Goal: Communication & Community: Answer question/provide support

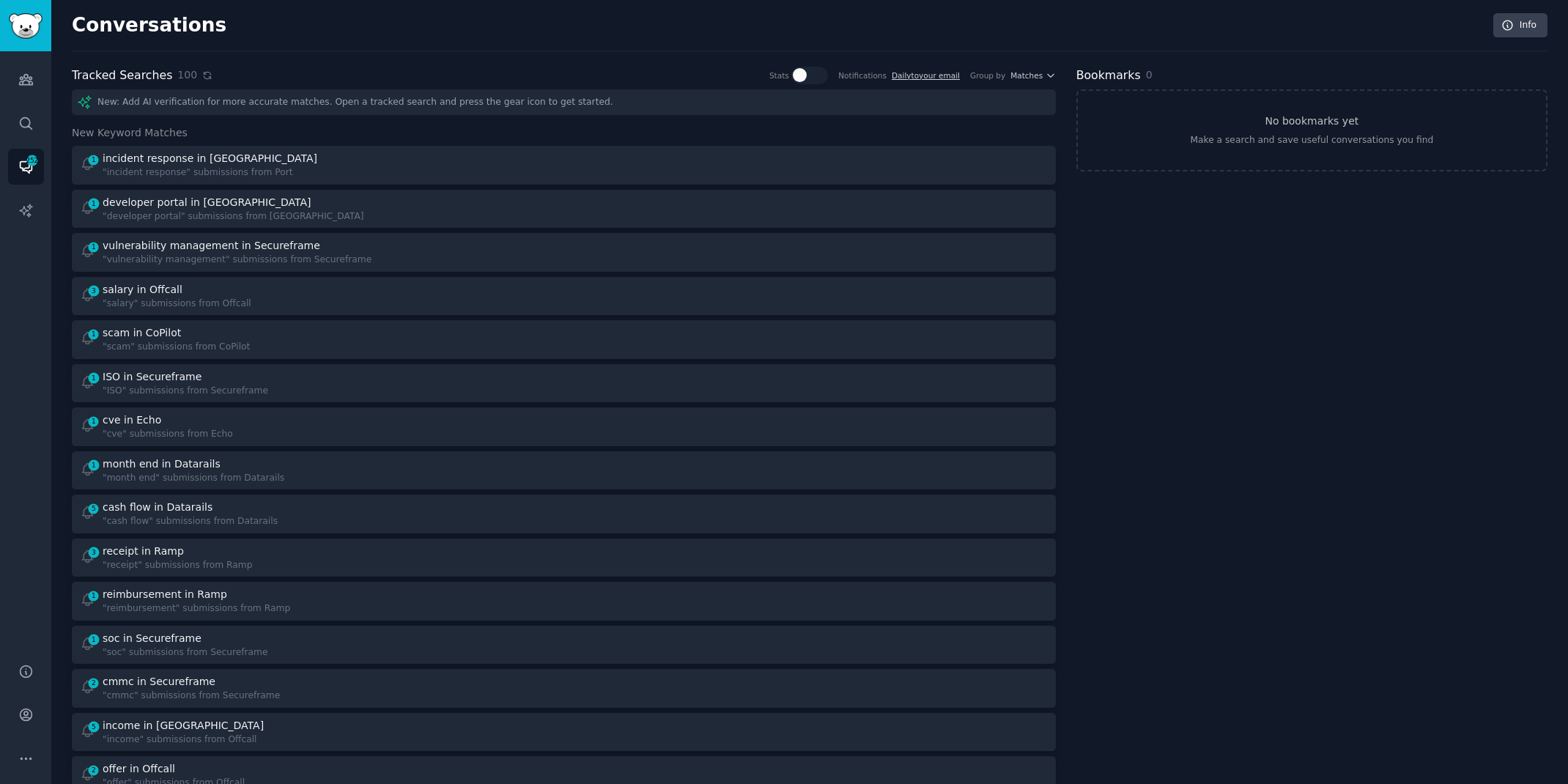
click at [204, 72] on icon at bounding box center [207, 75] width 6 height 6
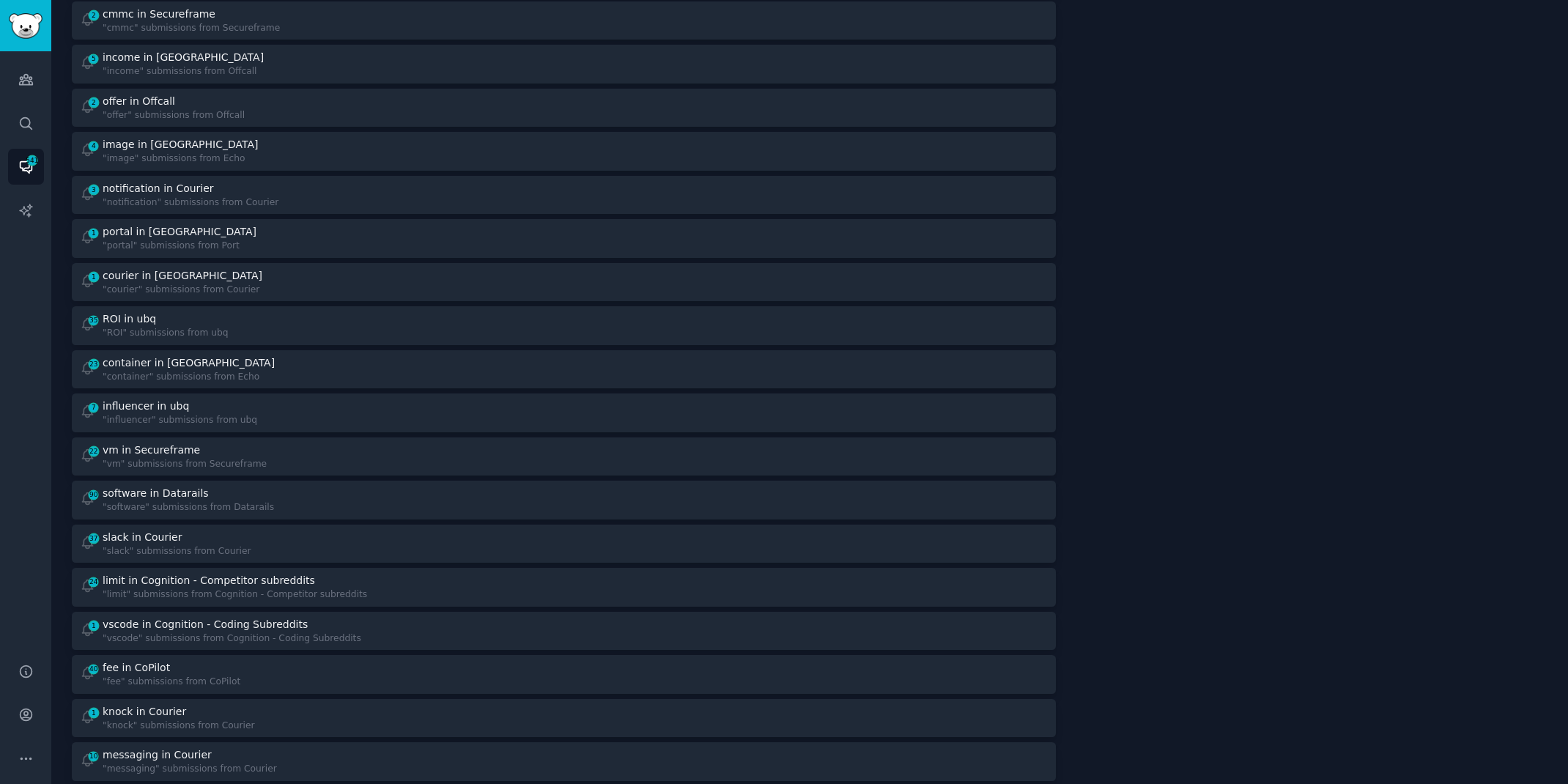
scroll to position [812, 0]
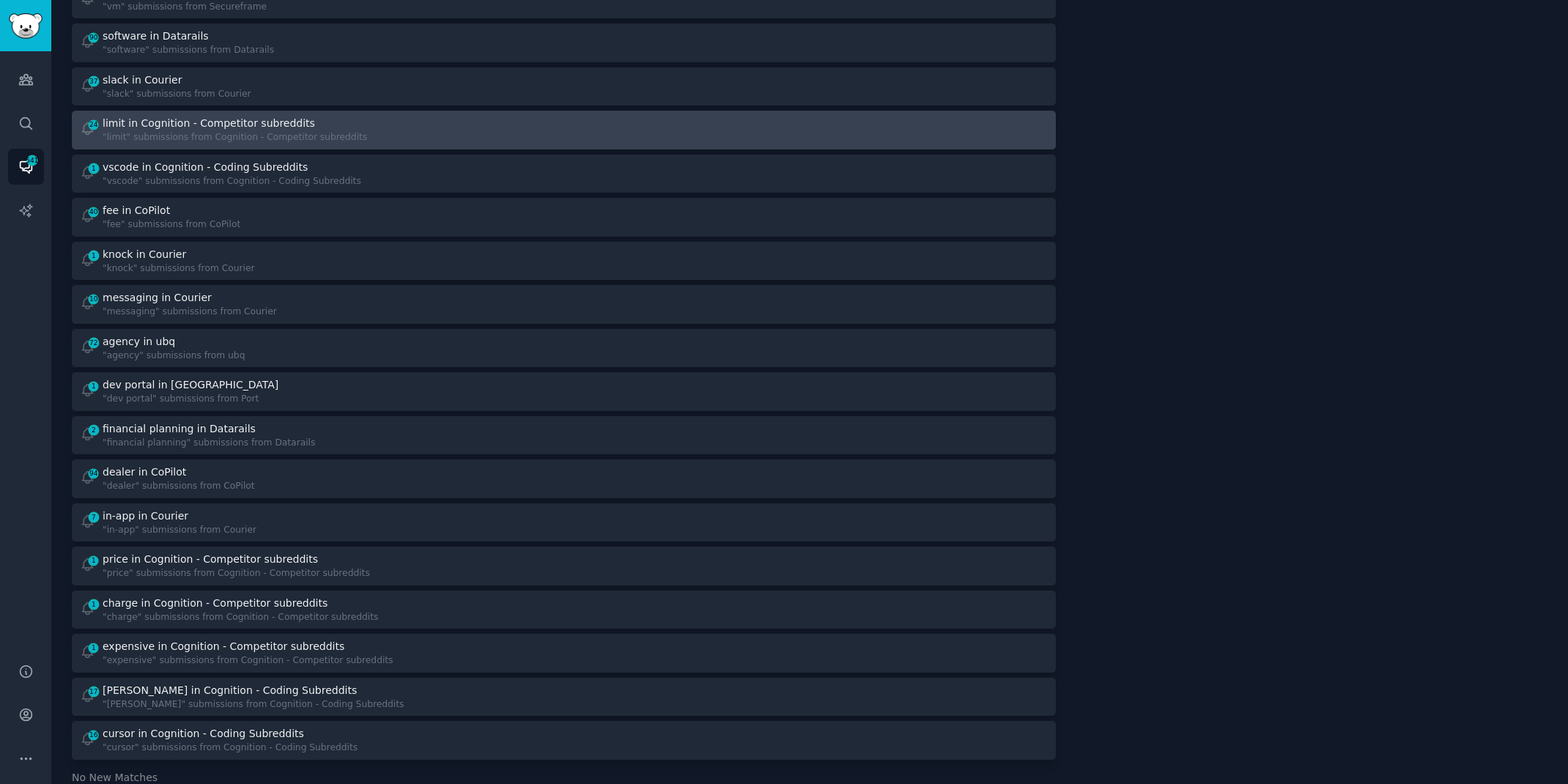
scroll to position [1181, 0]
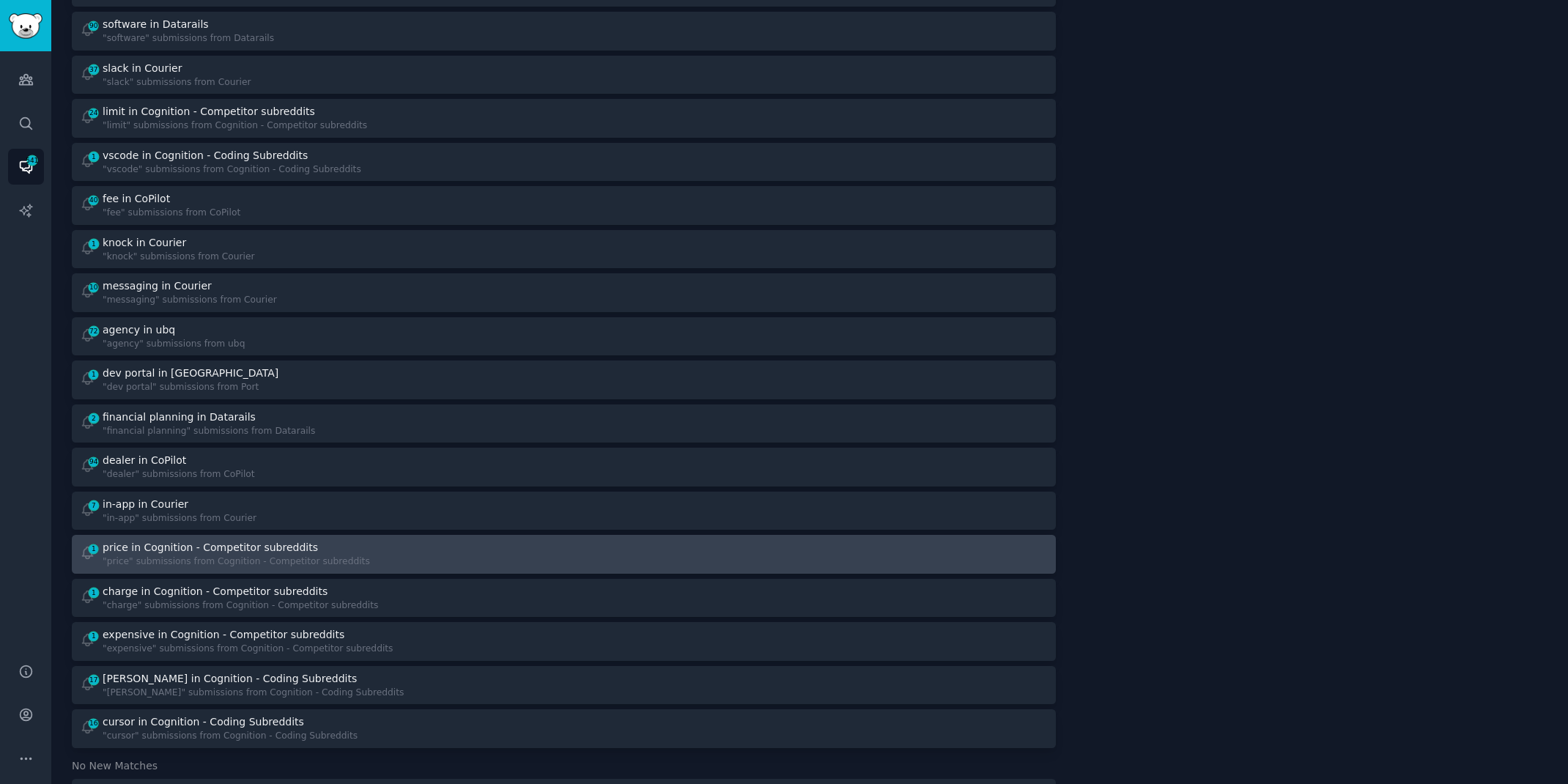
click at [304, 543] on div "price in Cognition - Competitor subreddits" at bounding box center [237, 547] width 268 height 15
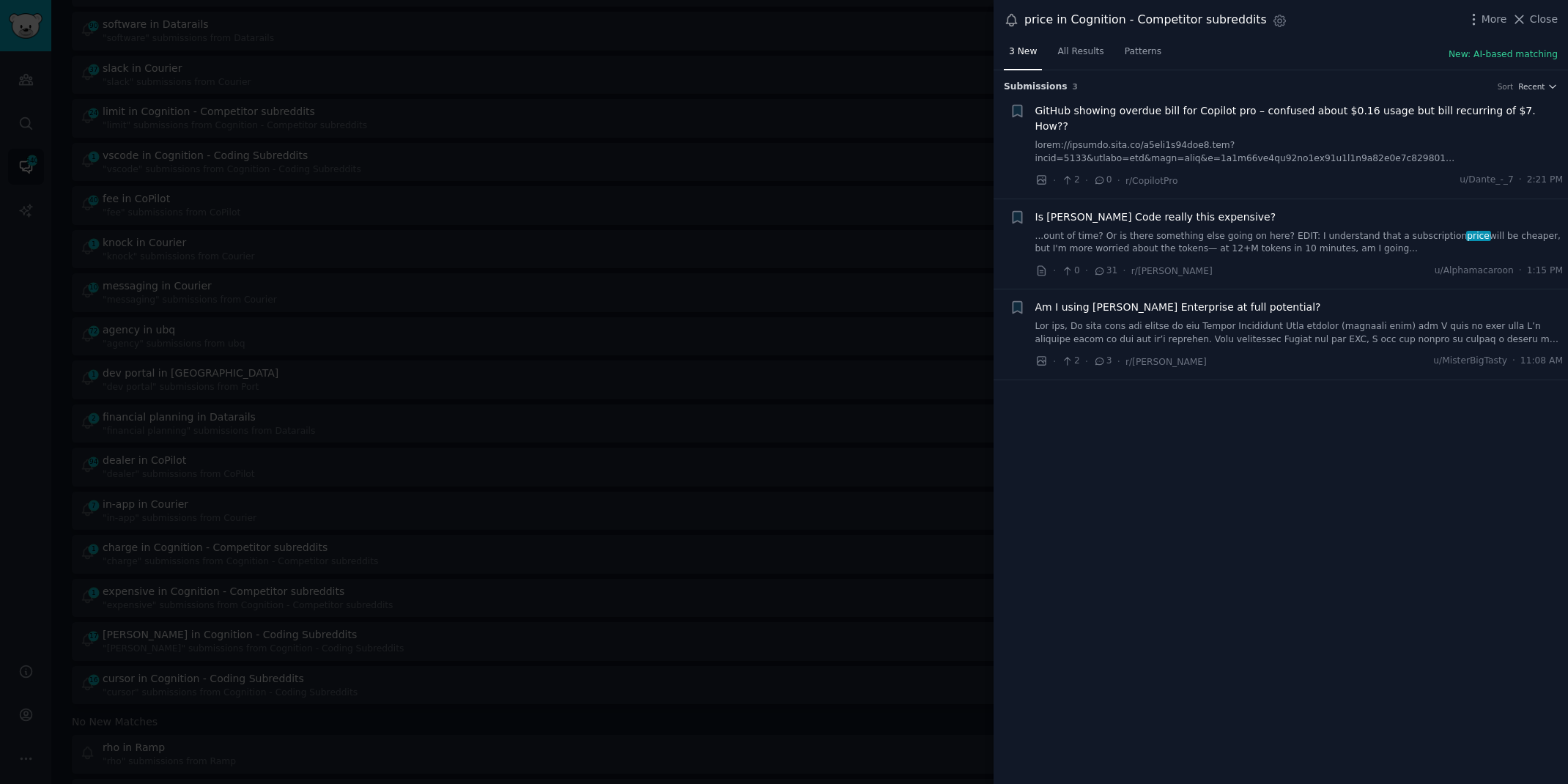
click at [1347, 230] on link "...ount of time? Or is there something else going on here? EDIT: I understand t…" at bounding box center [1299, 243] width 528 height 25
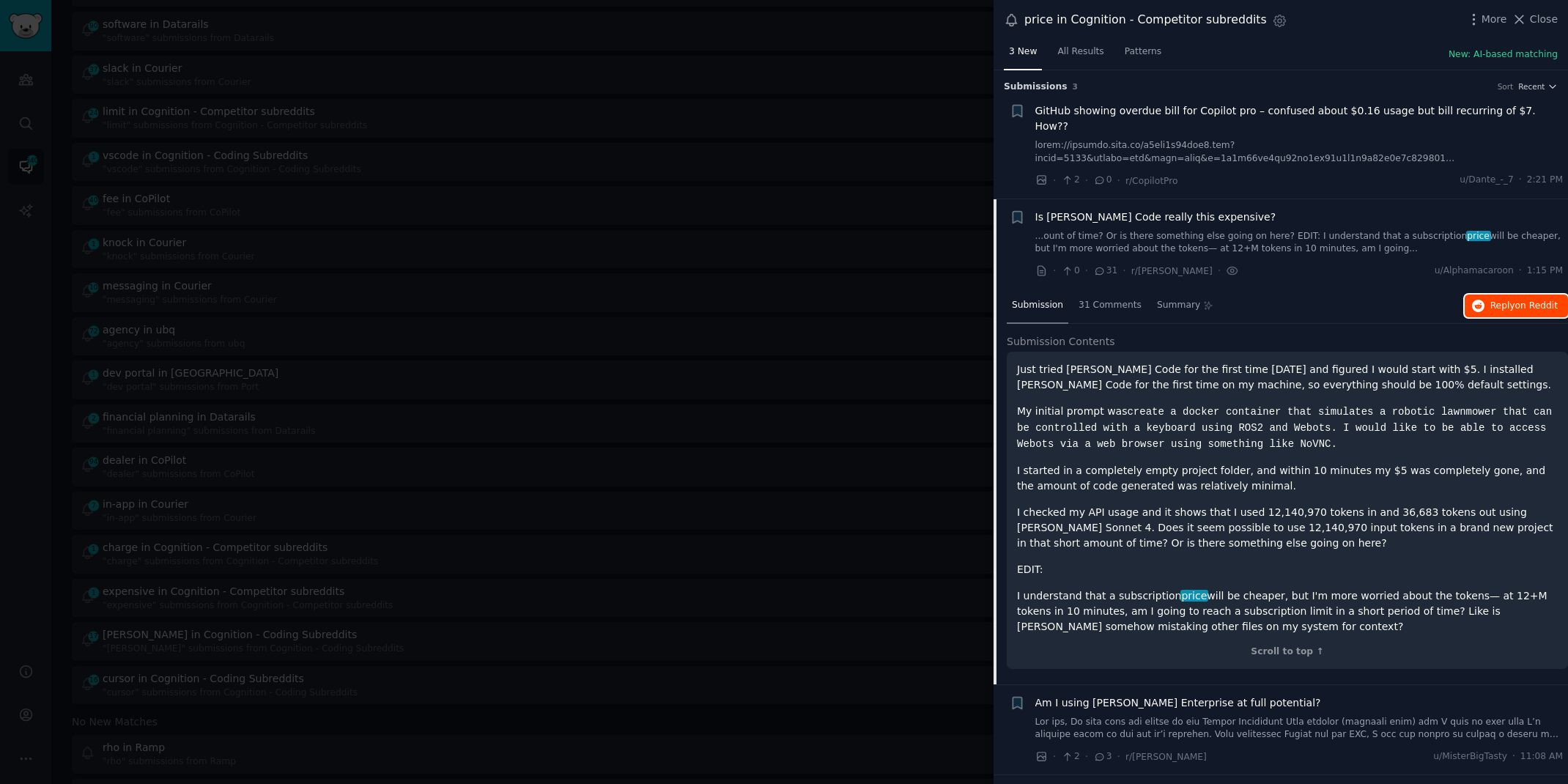
click at [1497, 296] on button "Reply on Reddit" at bounding box center [1516, 306] width 104 height 23
click at [6, 371] on div at bounding box center [784, 392] width 1568 height 784
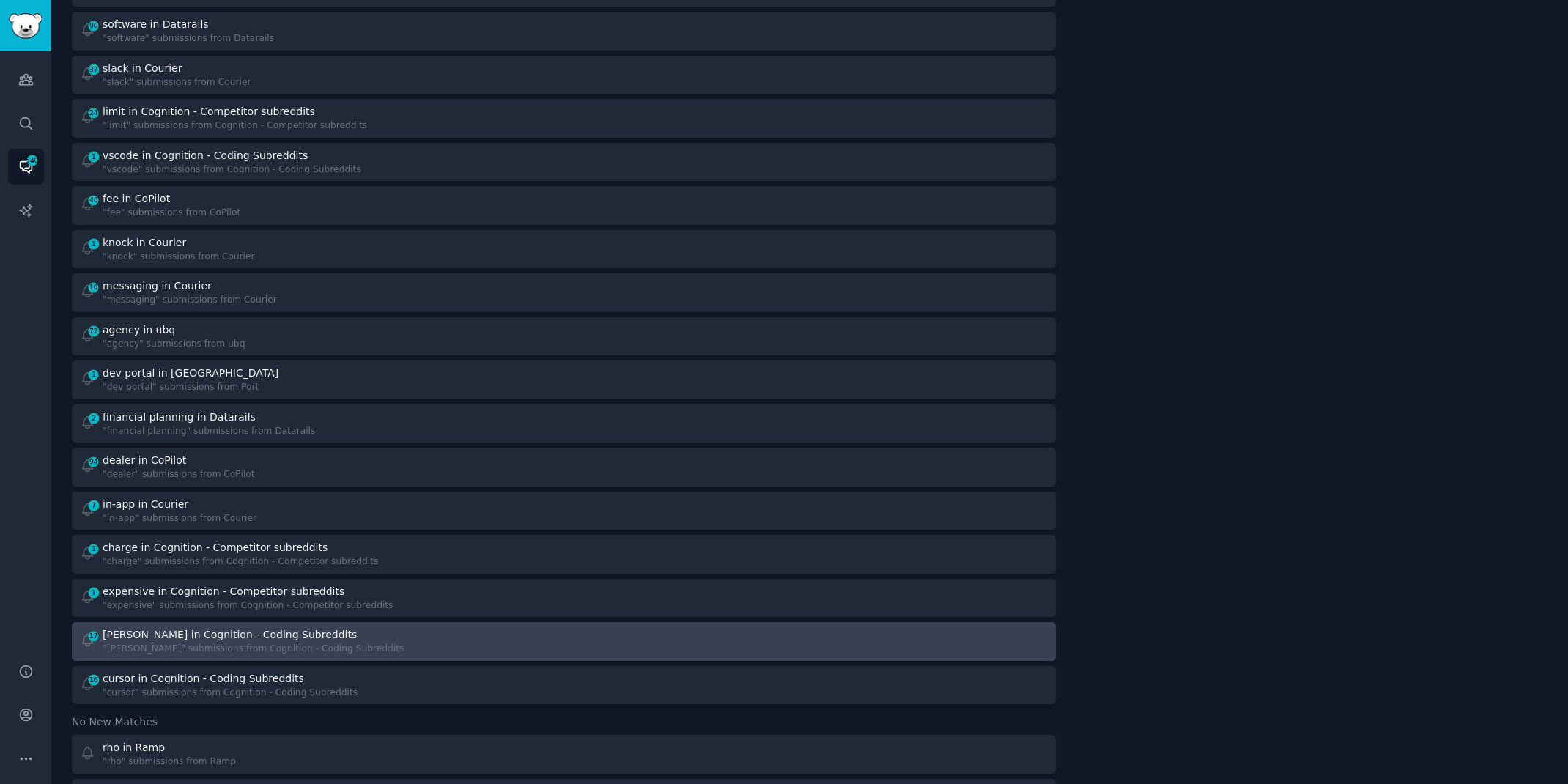
click at [231, 633] on div "claude in Cognition - Coding Subreddits" at bounding box center [229, 634] width 254 height 15
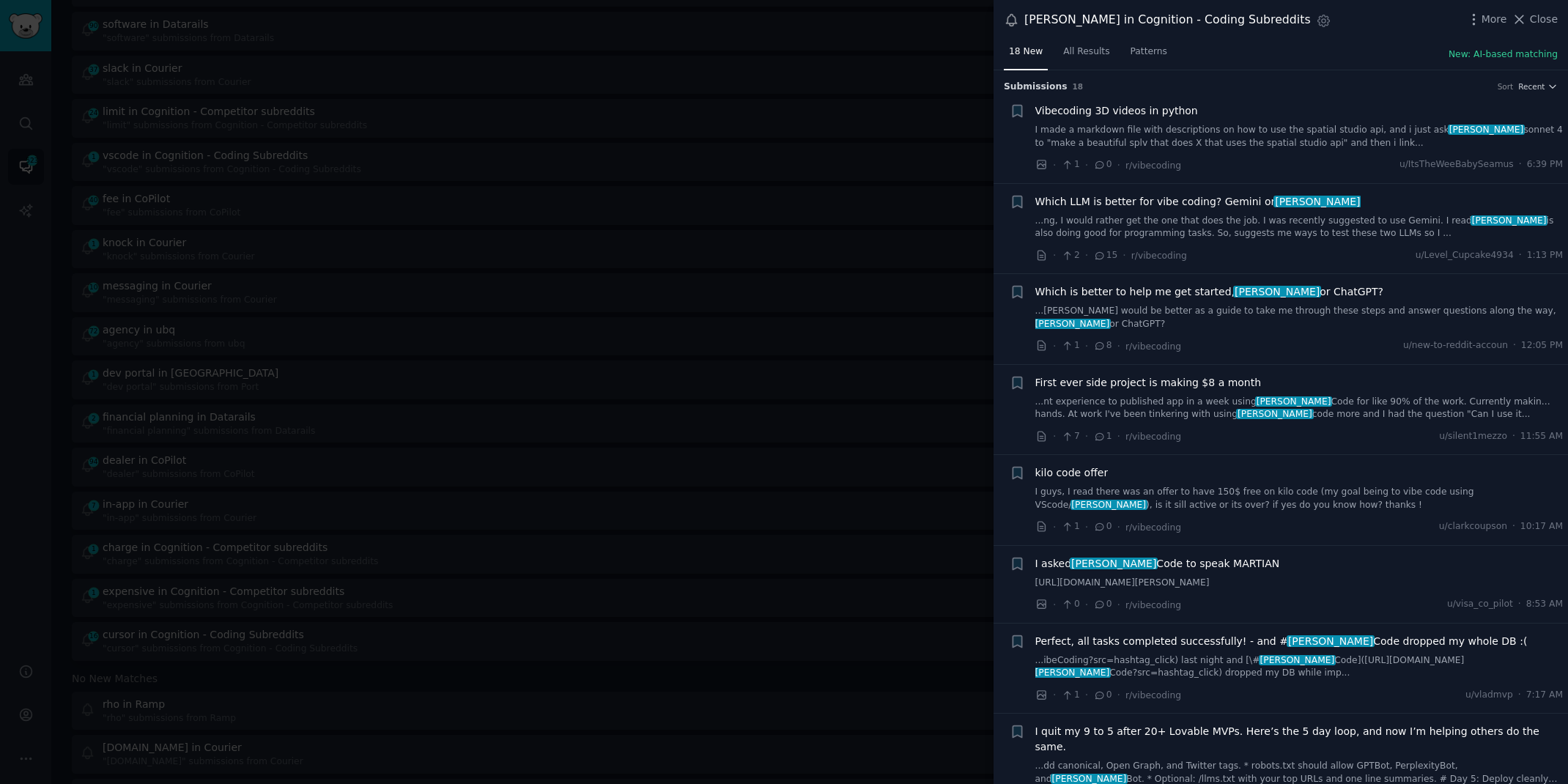
click at [1308, 217] on link "...ng, I would rather get the one that does the job. I was recently suggested t…" at bounding box center [1299, 227] width 528 height 25
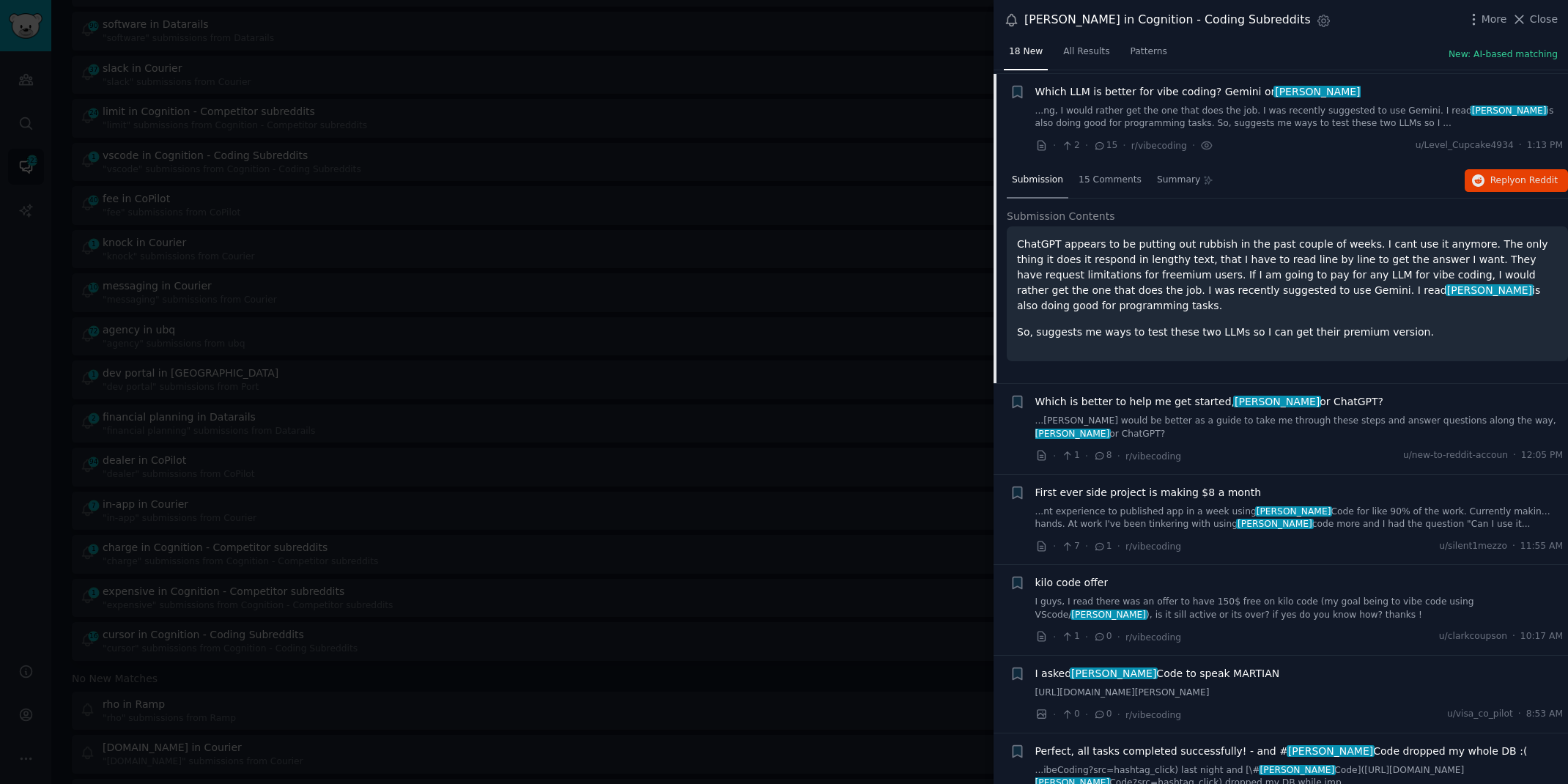
scroll to position [113, 0]
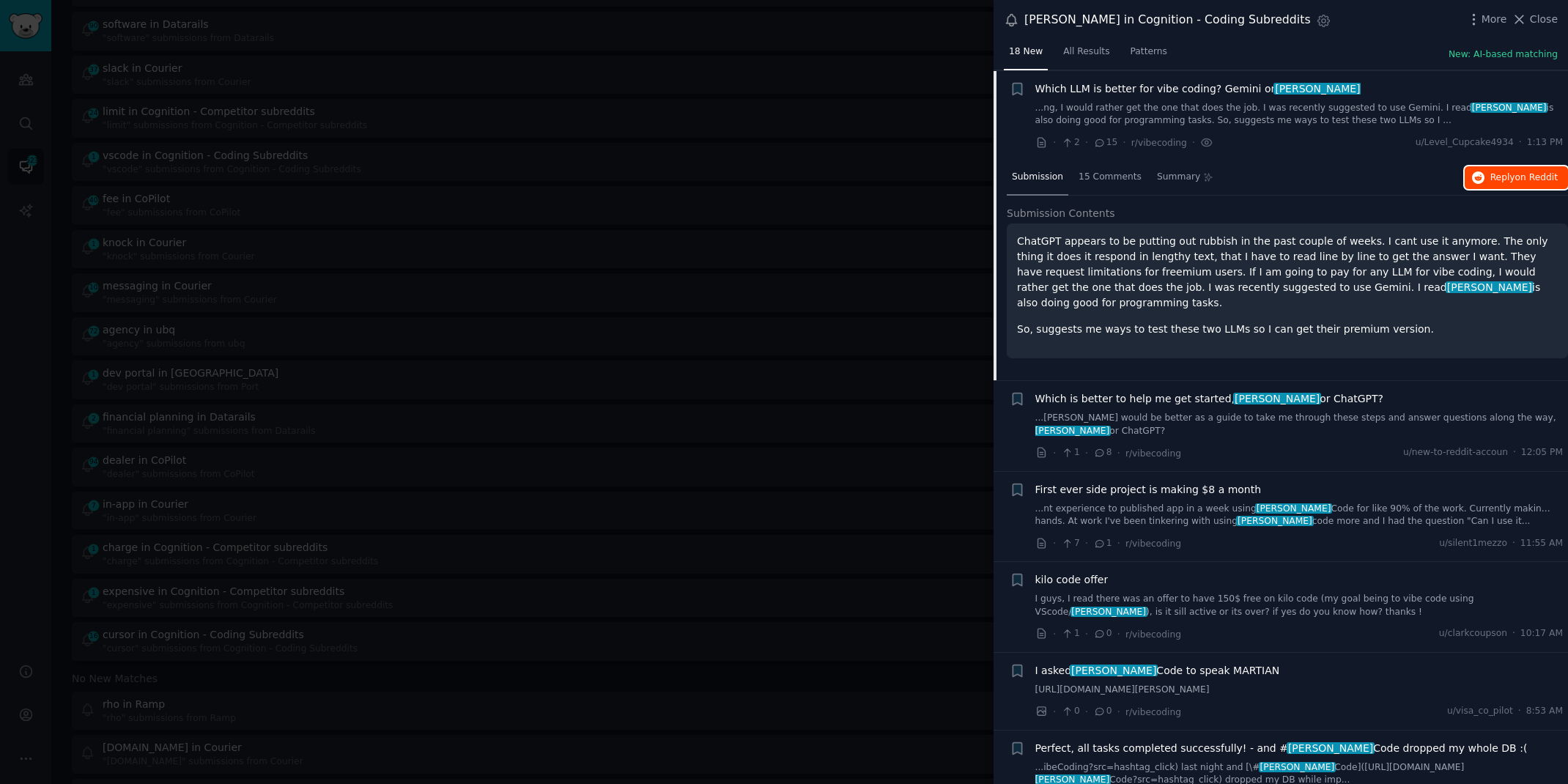
click at [1504, 185] on button "Reply on Reddit" at bounding box center [1516, 178] width 104 height 23
